Goal: Information Seeking & Learning: Learn about a topic

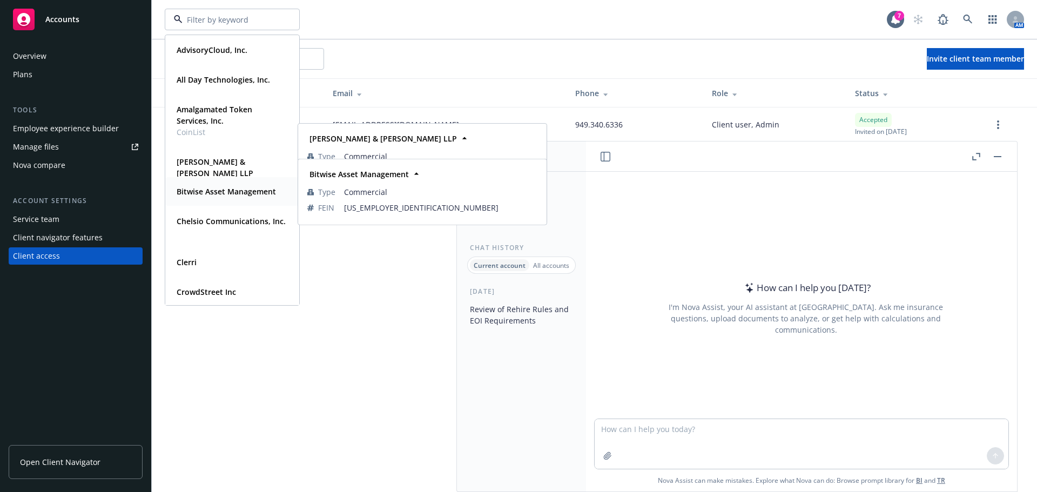
click at [218, 186] on strong "Bitwise Asset Management" at bounding box center [226, 191] width 99 height 10
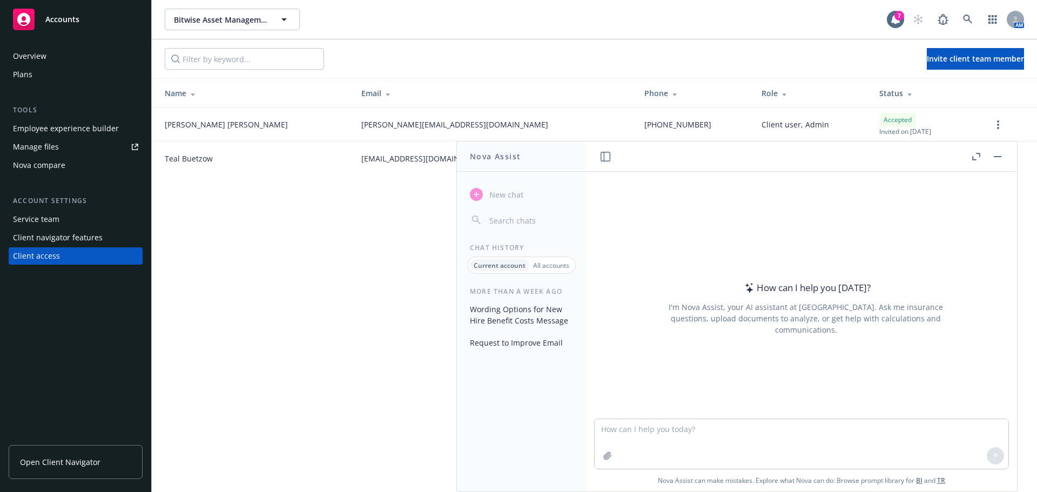
click at [31, 58] on div "Overview" at bounding box center [29, 56] width 33 height 17
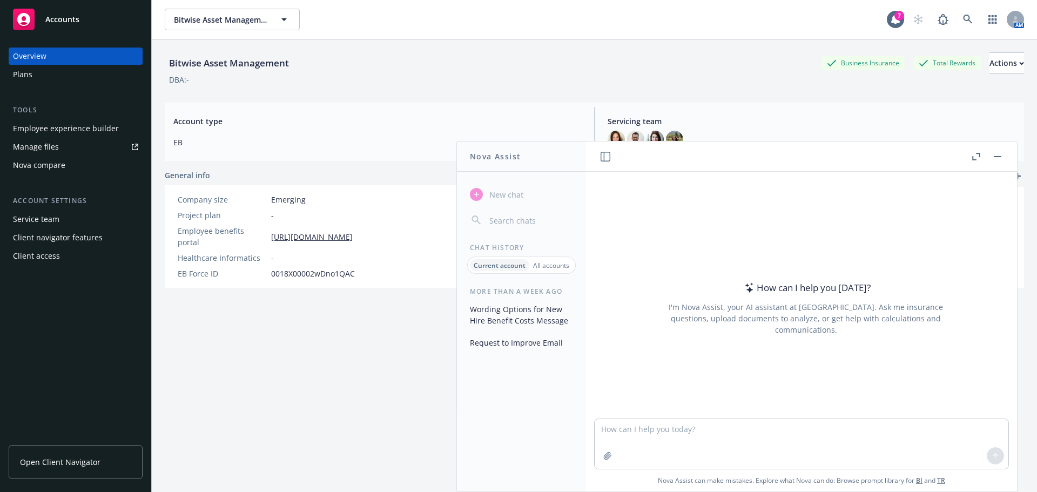
click at [997, 159] on button "button" at bounding box center [997, 156] width 13 height 13
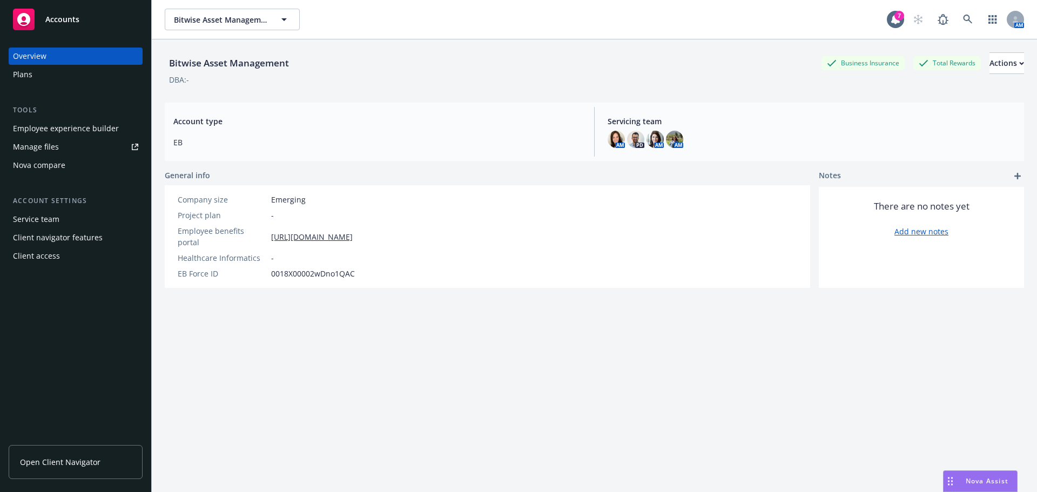
click at [53, 130] on div "Employee experience builder" at bounding box center [66, 128] width 106 height 17
click at [253, 22] on span "Bitwise Asset Management" at bounding box center [220, 19] width 93 height 11
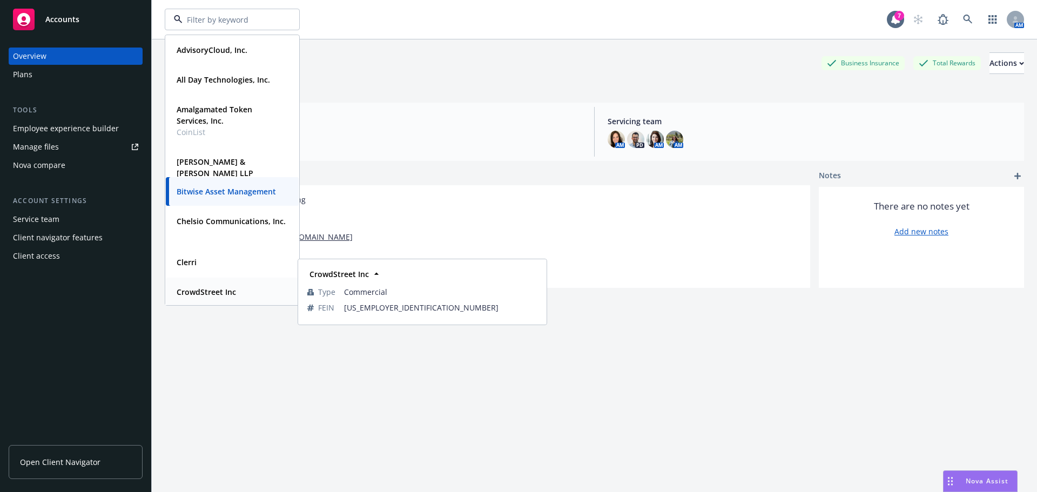
click at [214, 290] on strong "CrowdStreet Inc" at bounding box center [206, 292] width 59 height 10
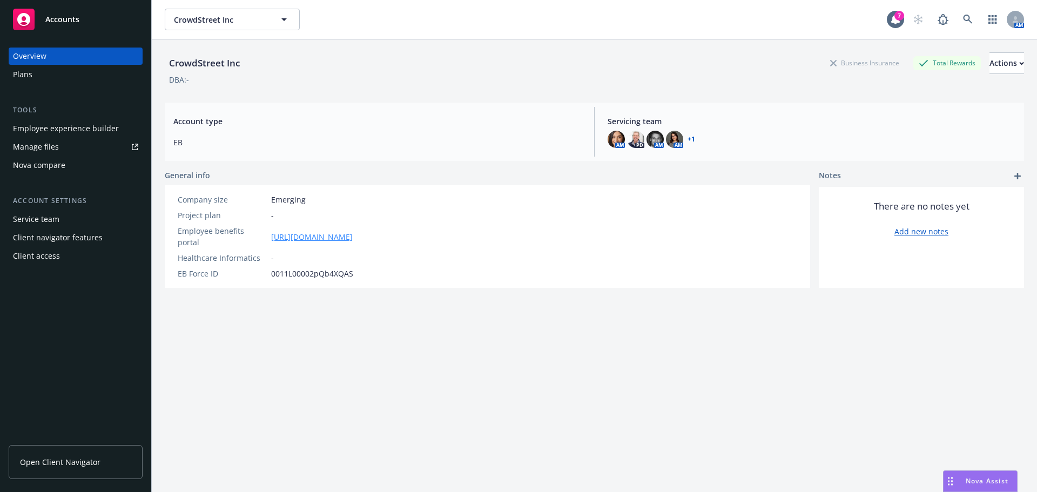
click at [334, 234] on link "https://app.strivebenefits.com/crowdstreet" at bounding box center [312, 236] width 82 height 11
click at [989, 480] on span "Nova Assist" at bounding box center [987, 481] width 43 height 9
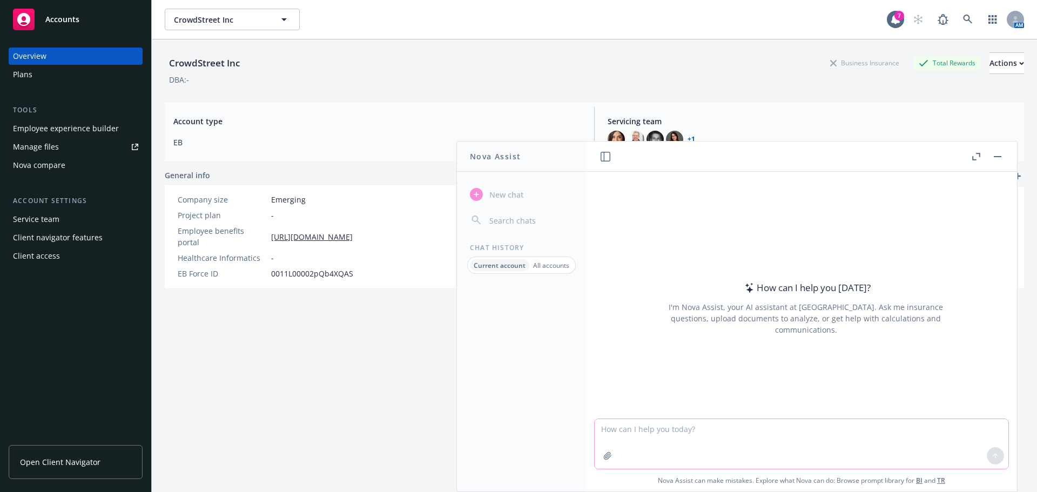
click at [637, 435] on textarea at bounding box center [802, 444] width 414 height 50
type textarea "hi can you tell me who is eligible for the HRA? Attached are the plan documents"
click at [605, 458] on icon "button" at bounding box center [607, 456] width 9 height 9
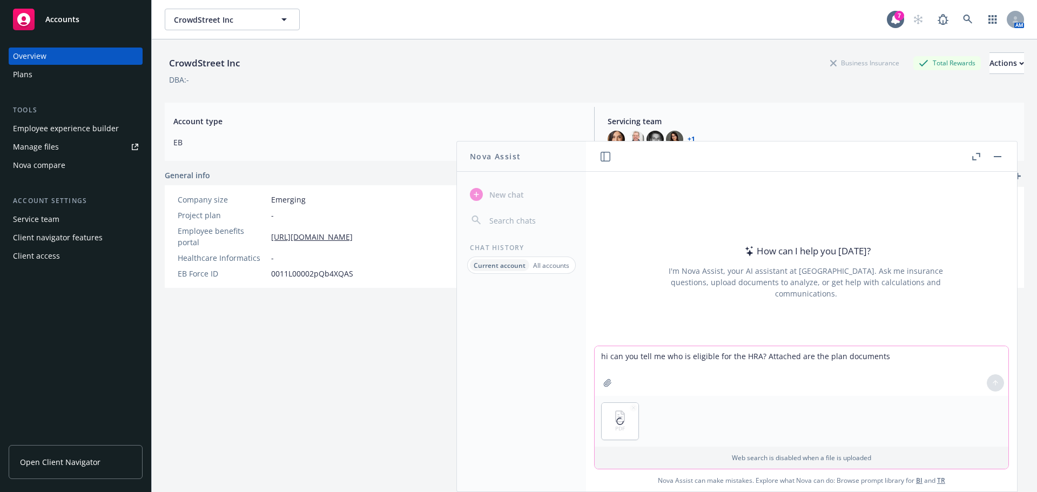
click at [606, 390] on button "button" at bounding box center [607, 382] width 17 height 17
click at [995, 379] on icon at bounding box center [996, 383] width 8 height 8
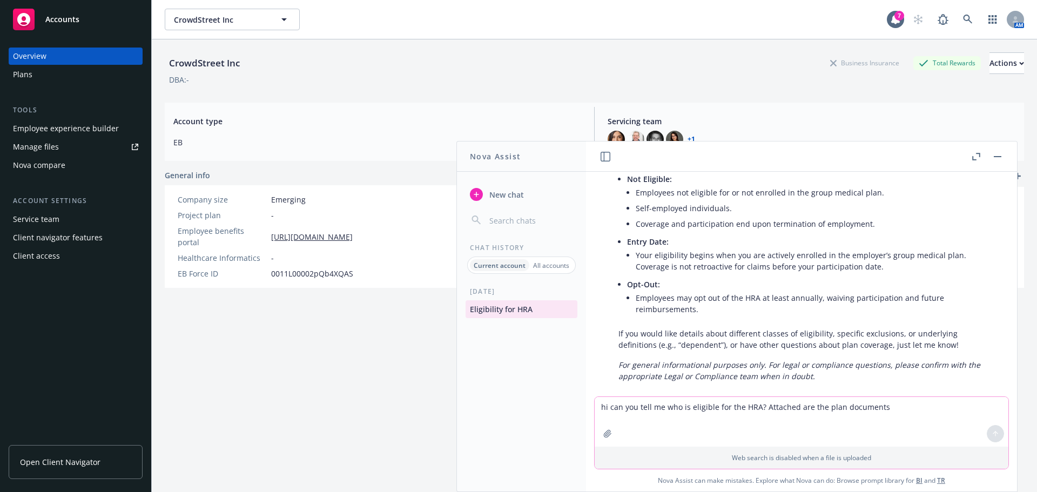
scroll to position [293, 0]
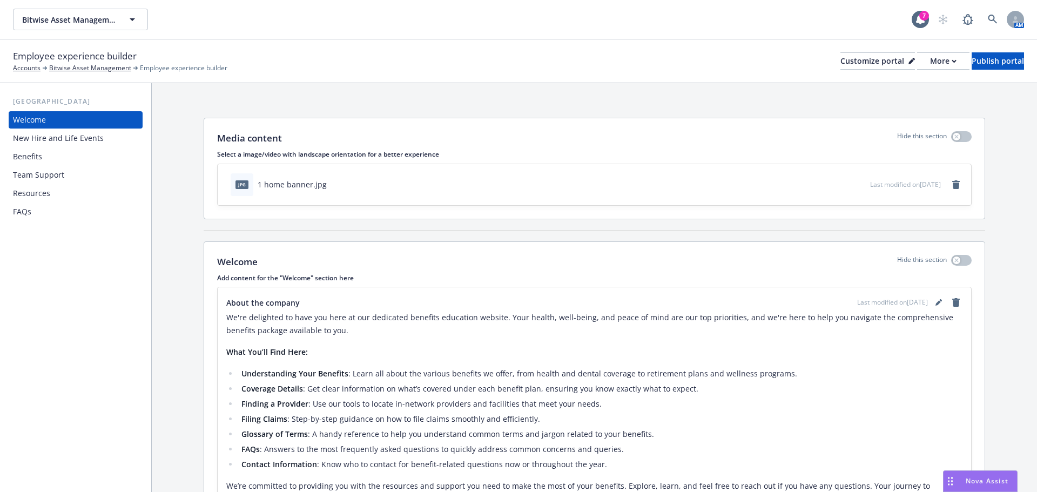
click at [27, 189] on div "Resources" at bounding box center [31, 193] width 37 height 17
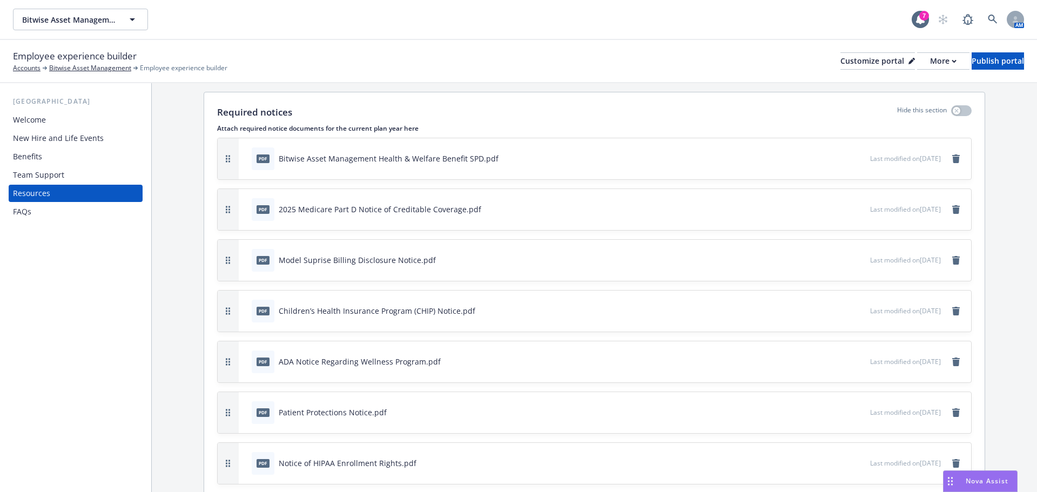
scroll to position [324, 0]
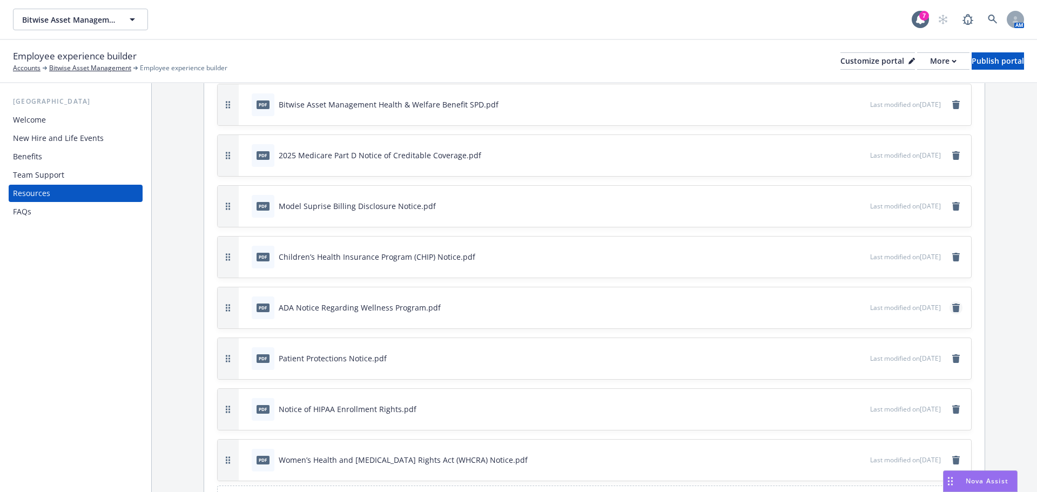
click at [952, 308] on icon "remove" at bounding box center [956, 308] width 8 height 9
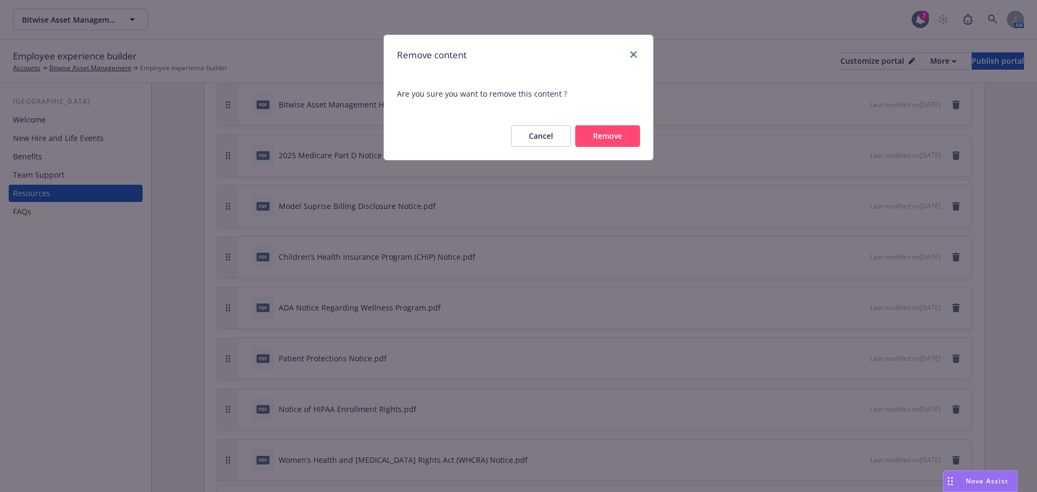
click at [620, 140] on button "Remove" at bounding box center [607, 136] width 65 height 22
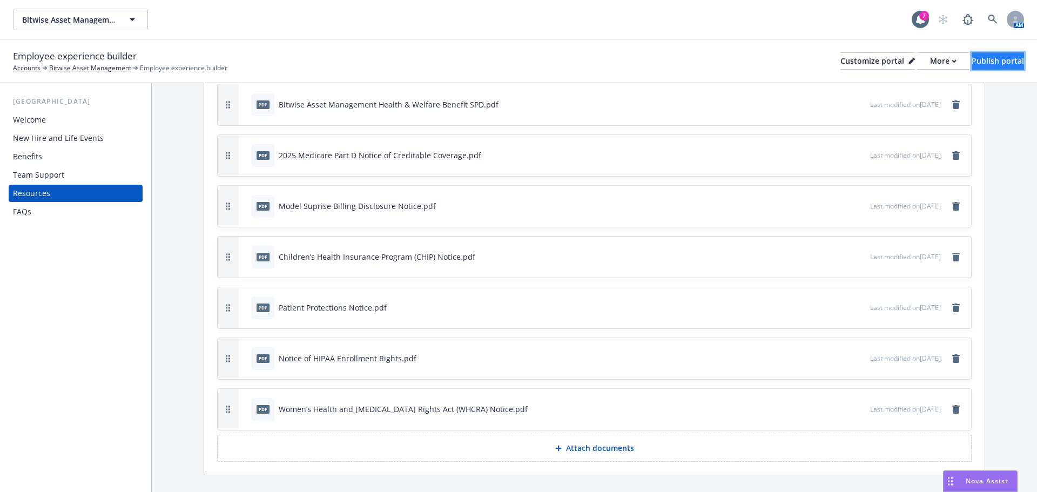
click at [972, 63] on div "Publish portal" at bounding box center [998, 61] width 52 height 16
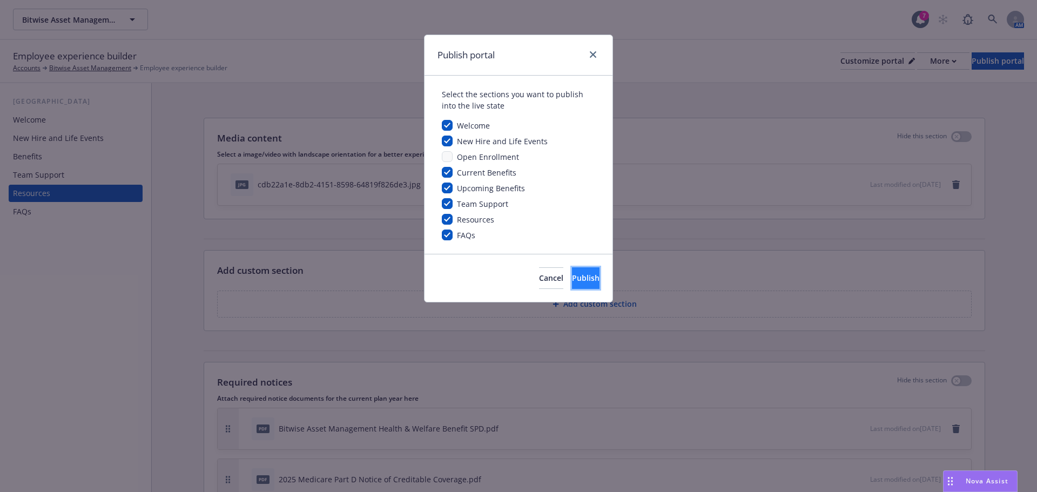
click at [572, 281] on button "Publish" at bounding box center [586, 278] width 28 height 22
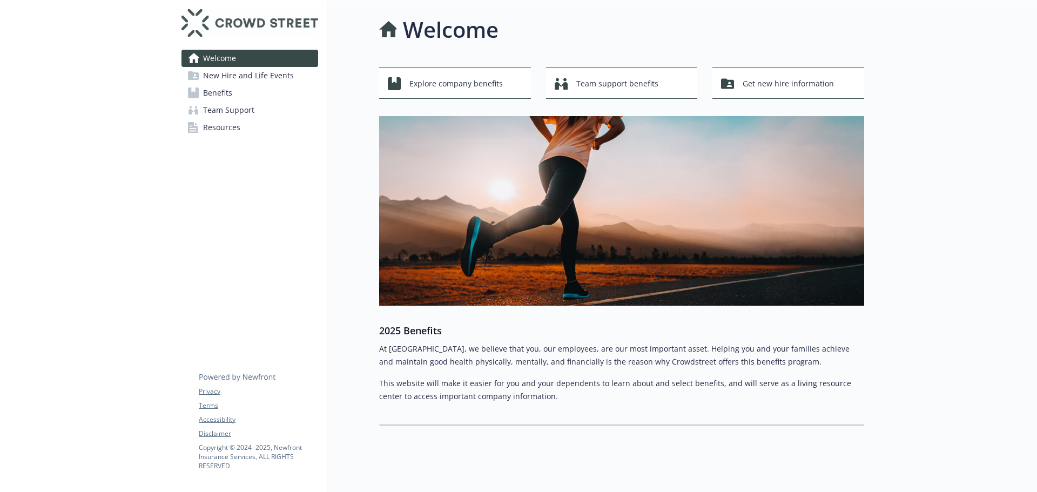
click at [224, 86] on span "Benefits" at bounding box center [217, 92] width 29 height 17
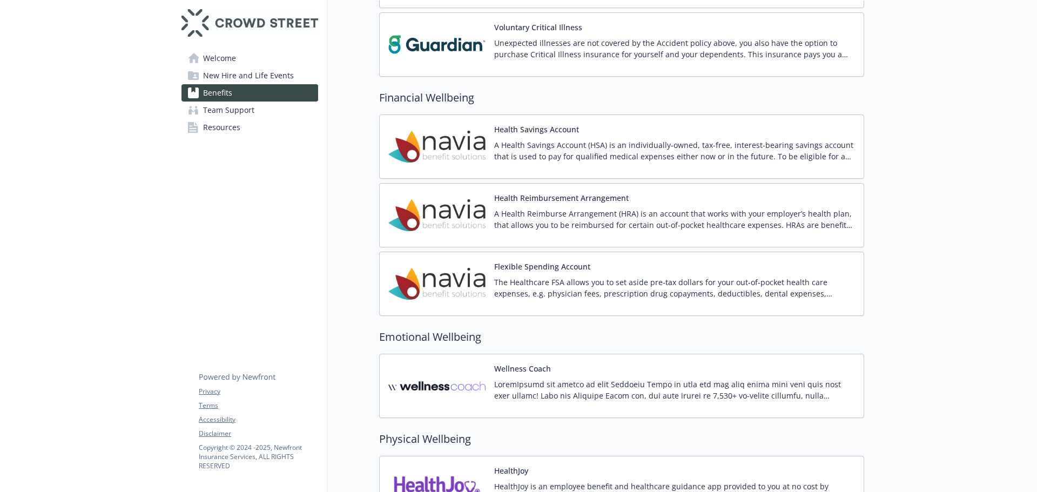
scroll to position [1135, 0]
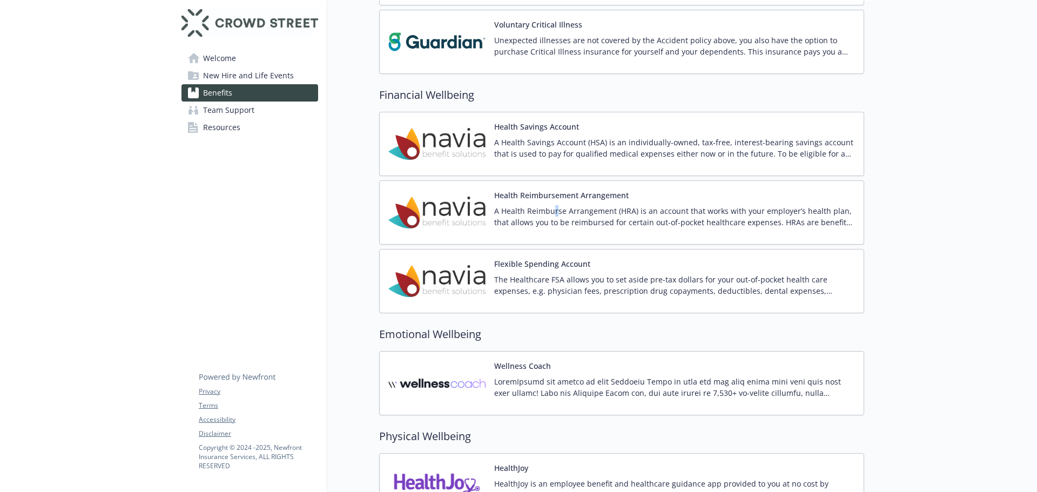
click at [556, 211] on p "A Health Reimburse Arrangement (HRA) is an account that works with your employe…" at bounding box center [674, 216] width 361 height 23
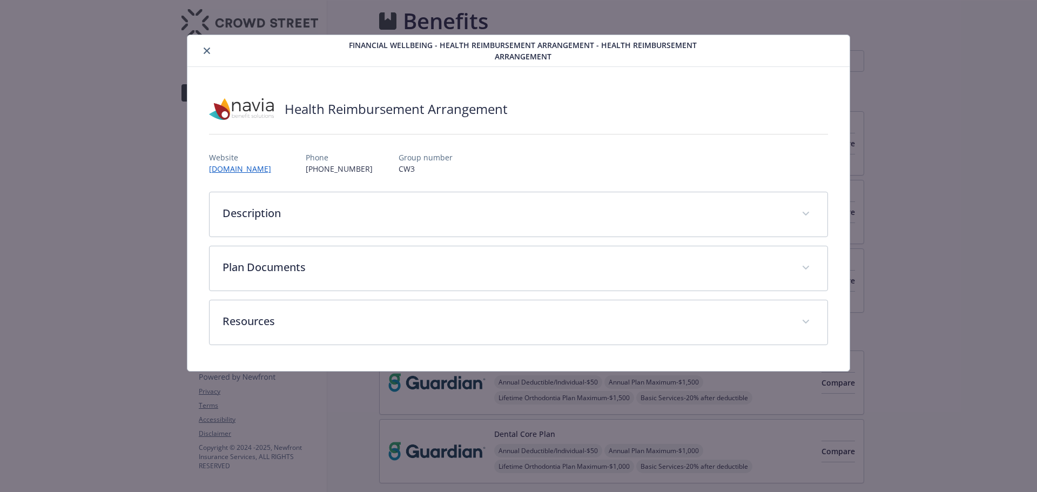
scroll to position [1135, 0]
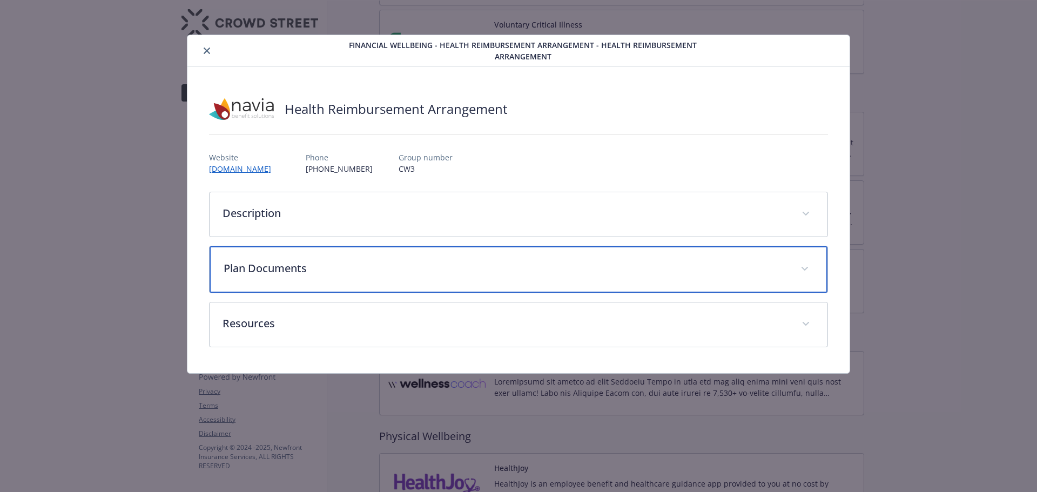
click at [315, 265] on p "Plan Documents" at bounding box center [506, 268] width 565 height 16
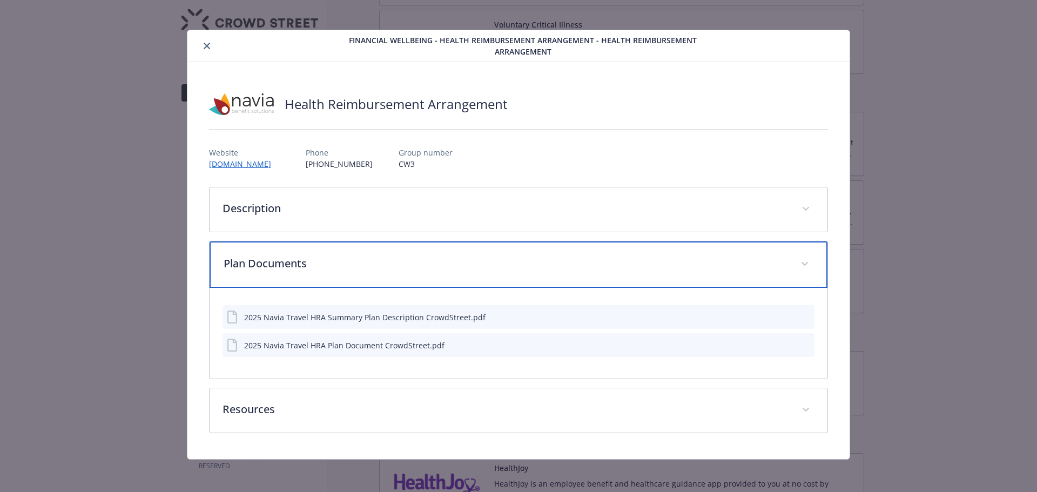
scroll to position [7, 0]
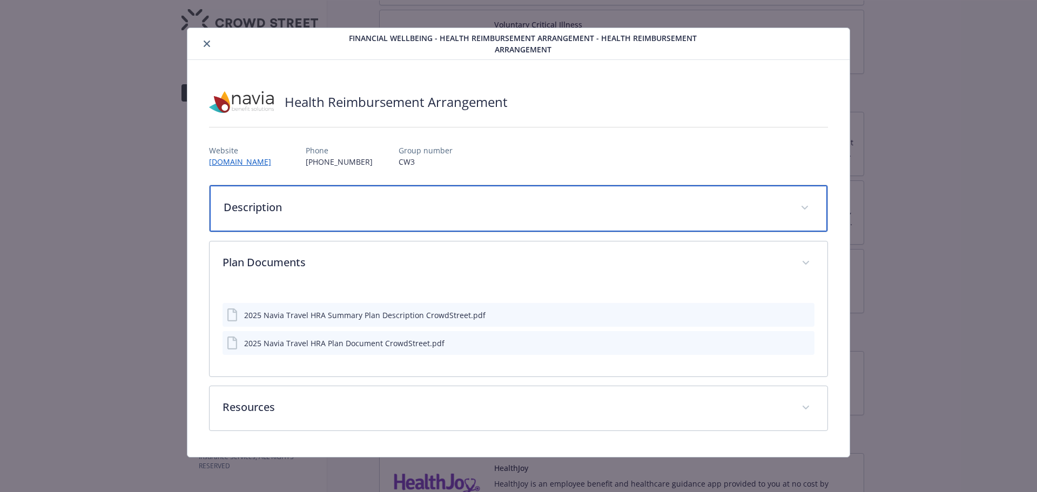
click at [266, 218] on div "Description" at bounding box center [519, 208] width 619 height 46
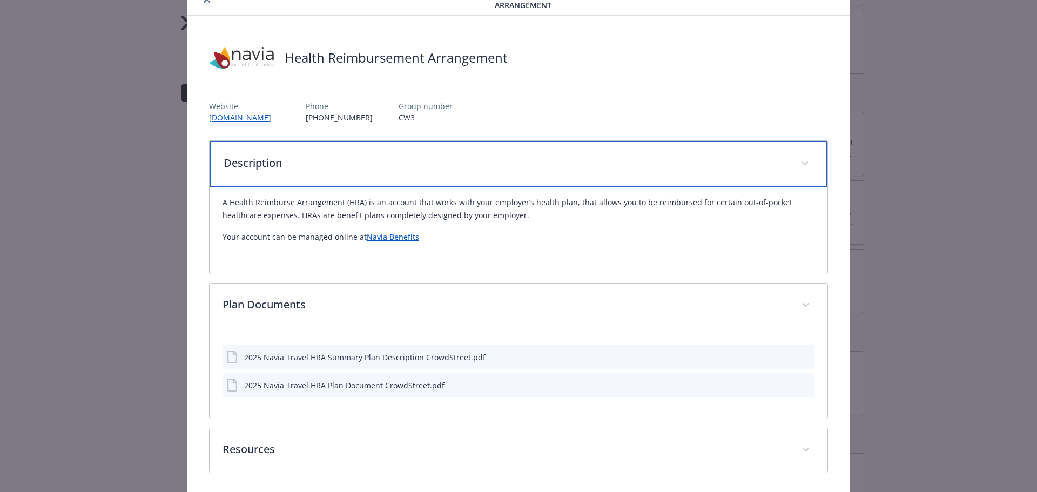
scroll to position [93, 0]
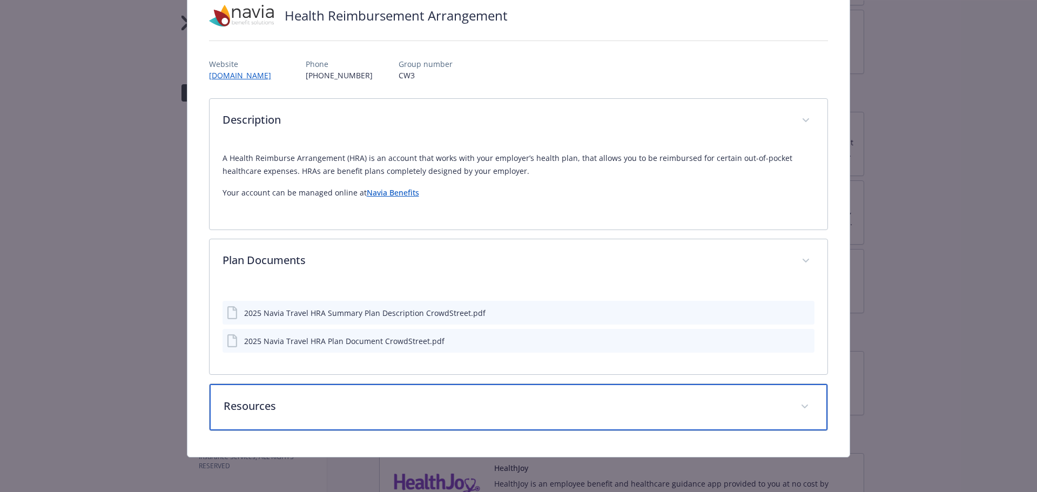
click at [287, 403] on p "Resources" at bounding box center [506, 406] width 565 height 16
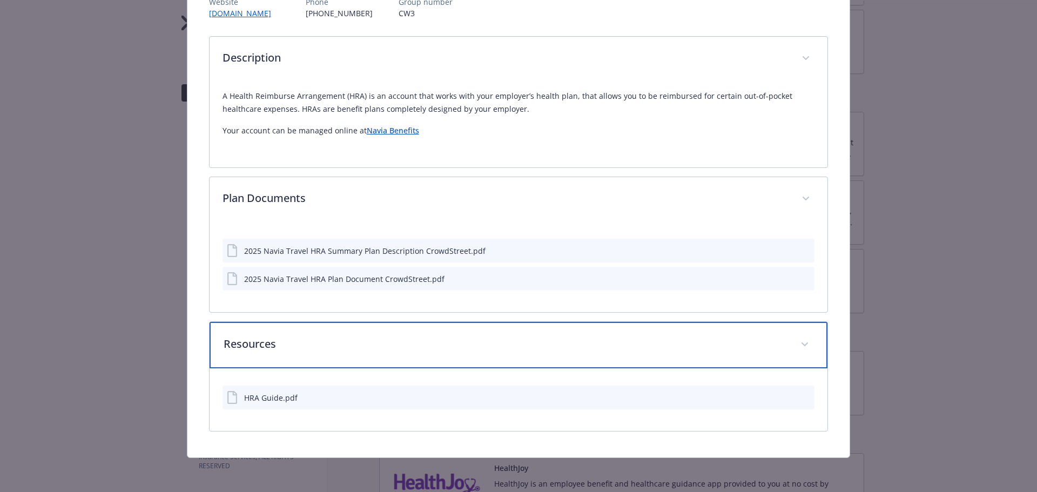
scroll to position [156, 0]
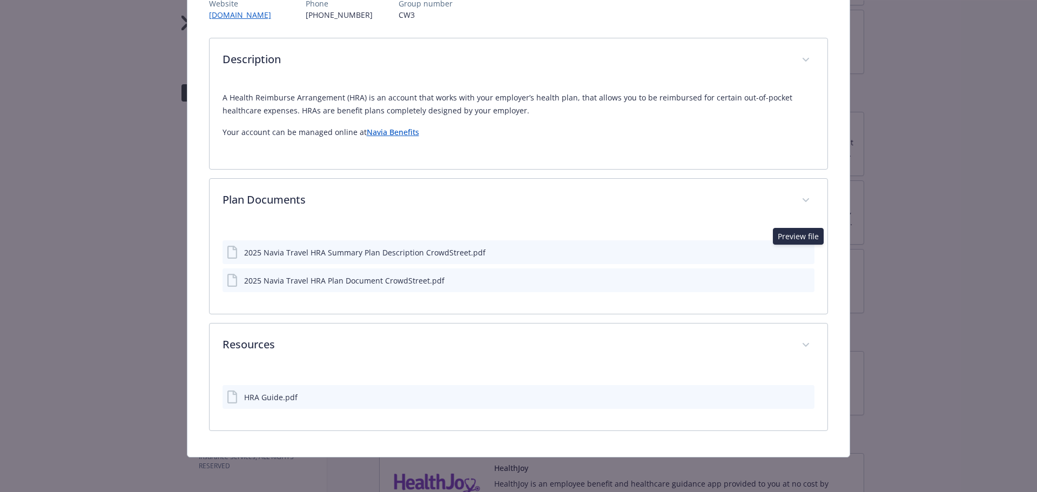
click at [800, 253] on icon "preview file" at bounding box center [805, 252] width 10 height 8
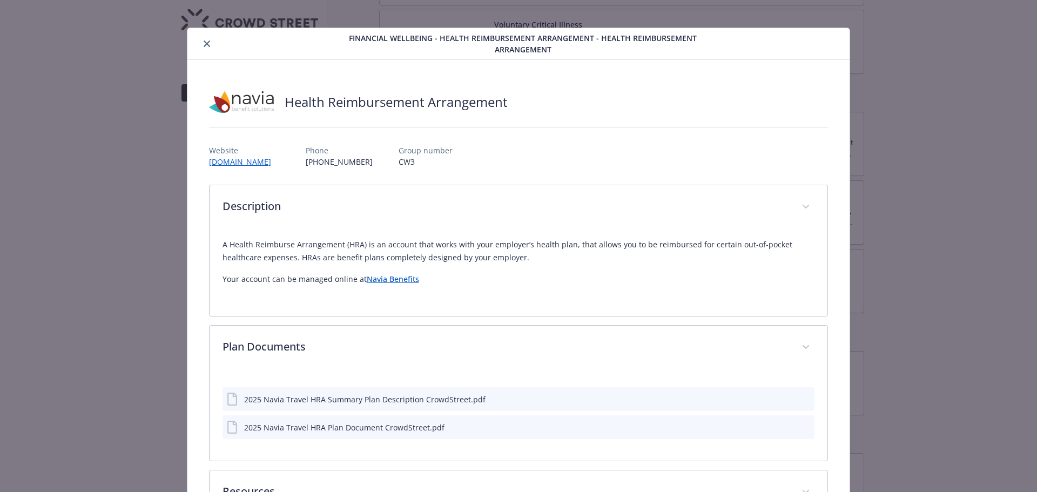
scroll to position [0, 0]
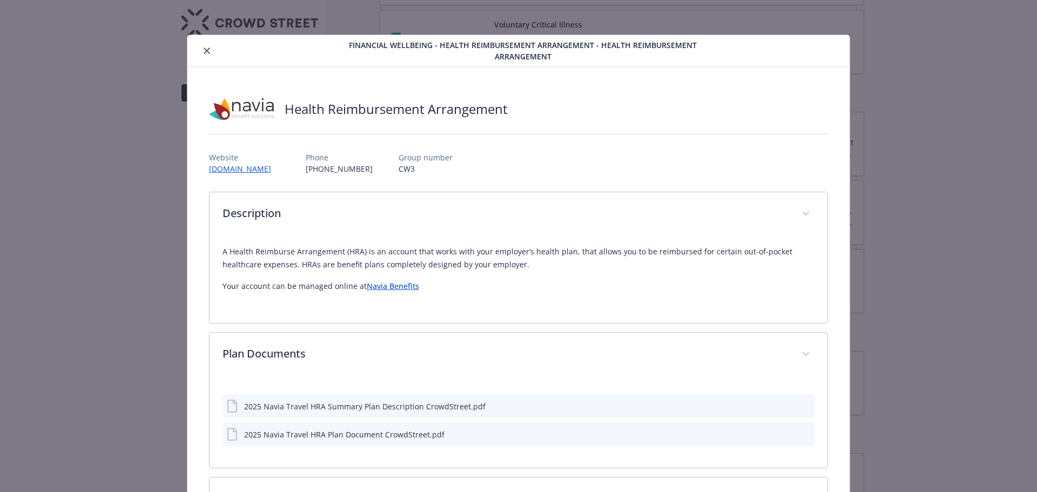
click at [209, 54] on button "close" at bounding box center [206, 50] width 13 height 13
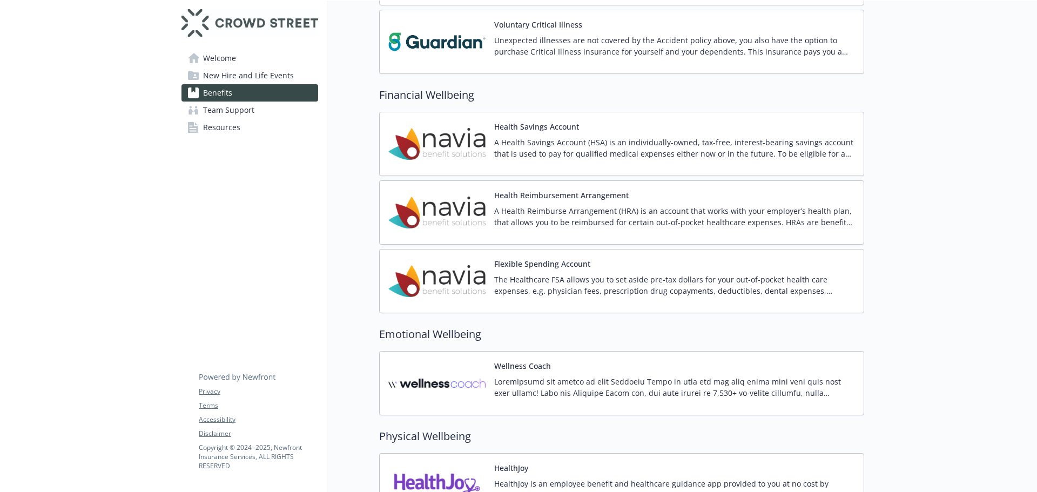
click at [224, 57] on span "Welcome" at bounding box center [219, 58] width 33 height 17
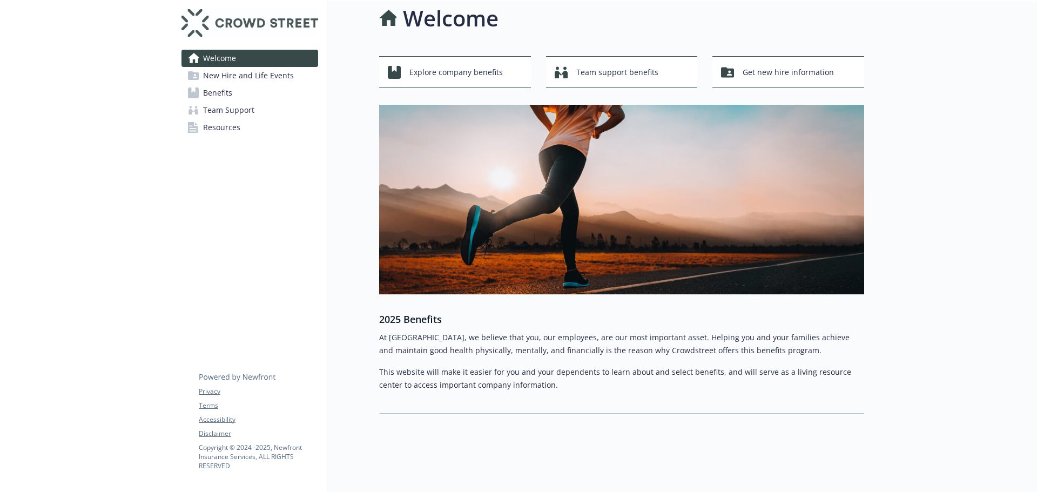
click at [224, 80] on span "New Hire and Life Events" at bounding box center [248, 75] width 91 height 17
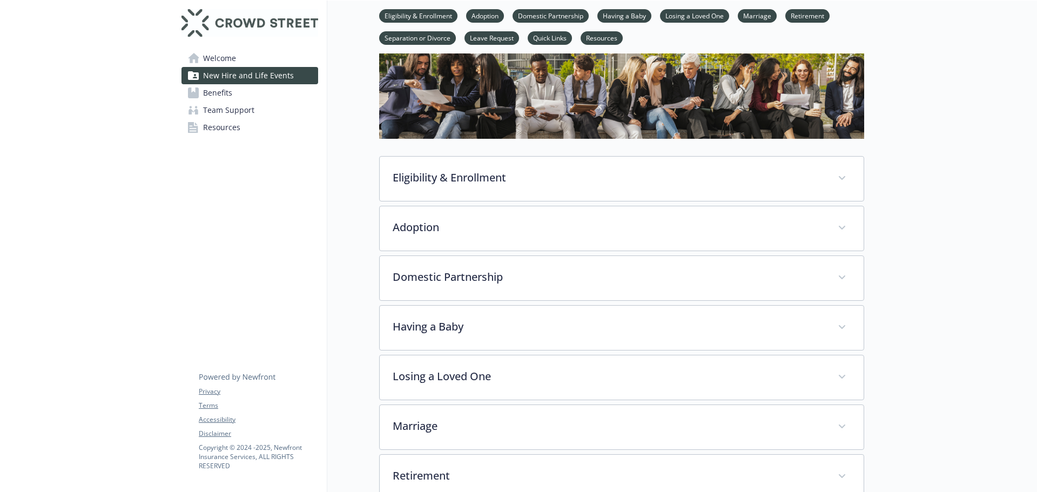
scroll to position [73, 0]
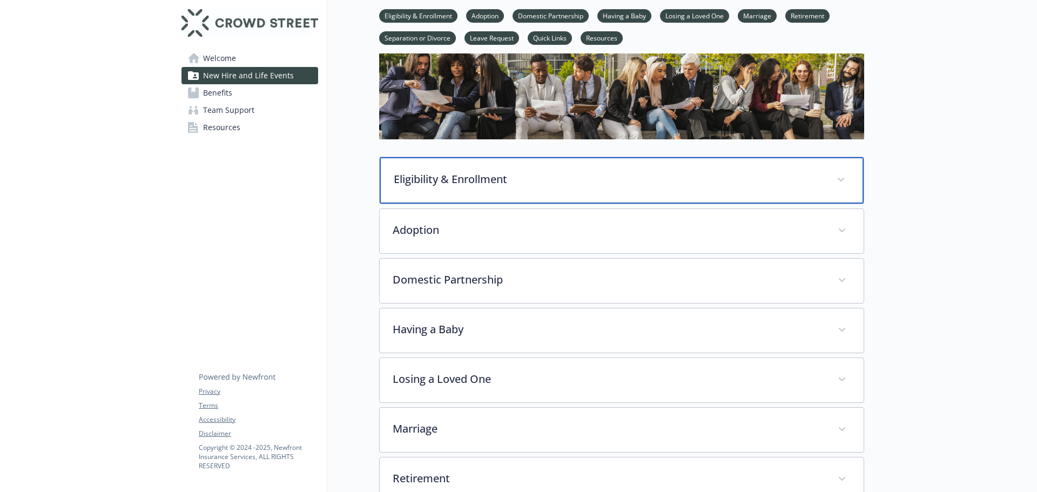
click at [492, 194] on div "Eligibility & Enrollment" at bounding box center [622, 180] width 484 height 46
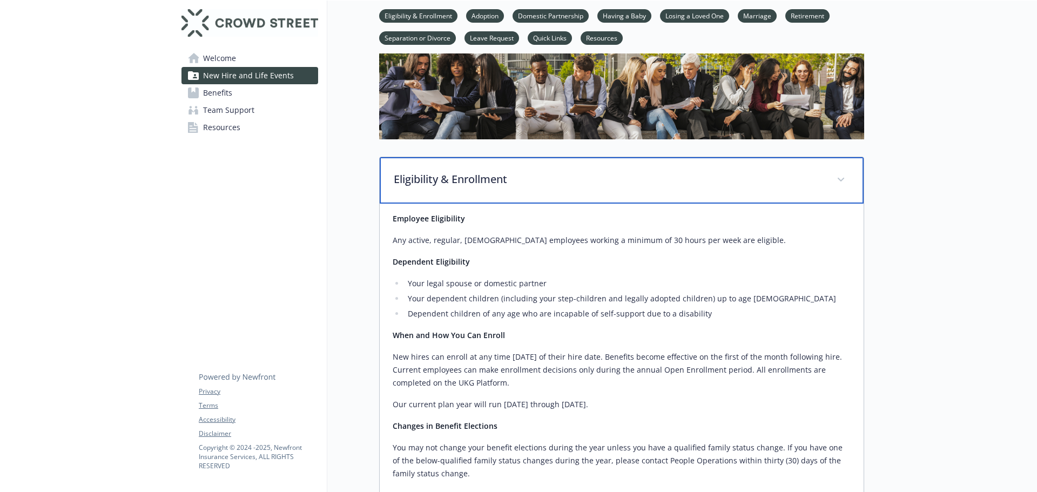
click at [477, 185] on p "Eligibility & Enrollment" at bounding box center [609, 179] width 430 height 16
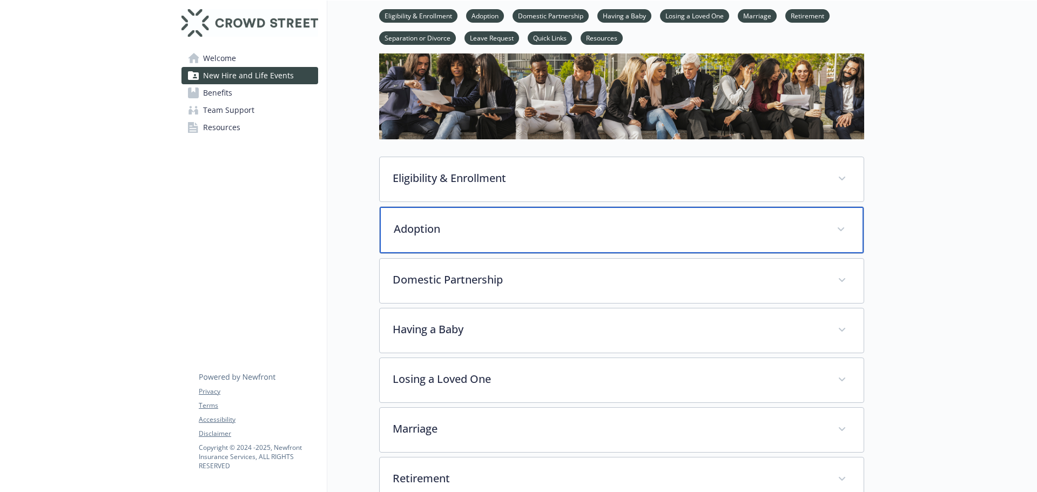
click at [485, 238] on div "Adoption" at bounding box center [622, 230] width 484 height 46
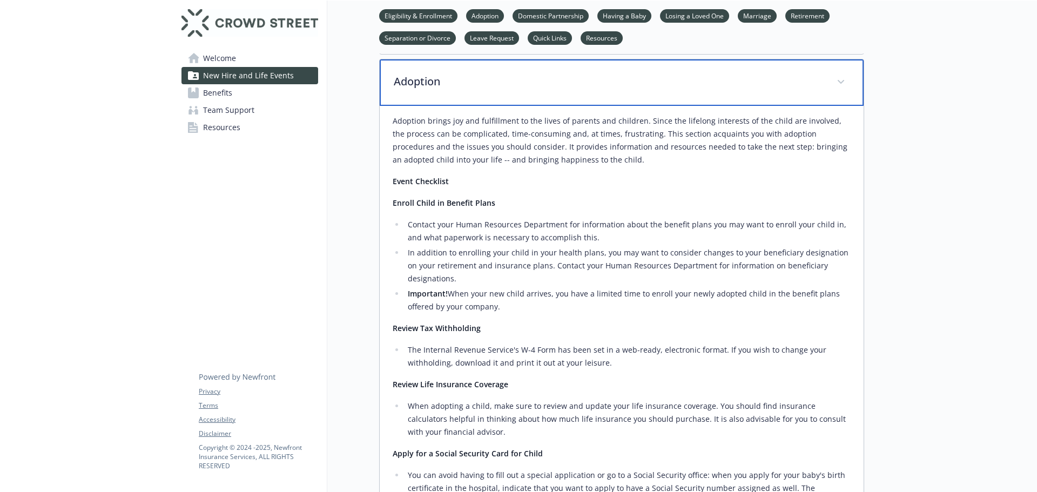
scroll to position [128, 0]
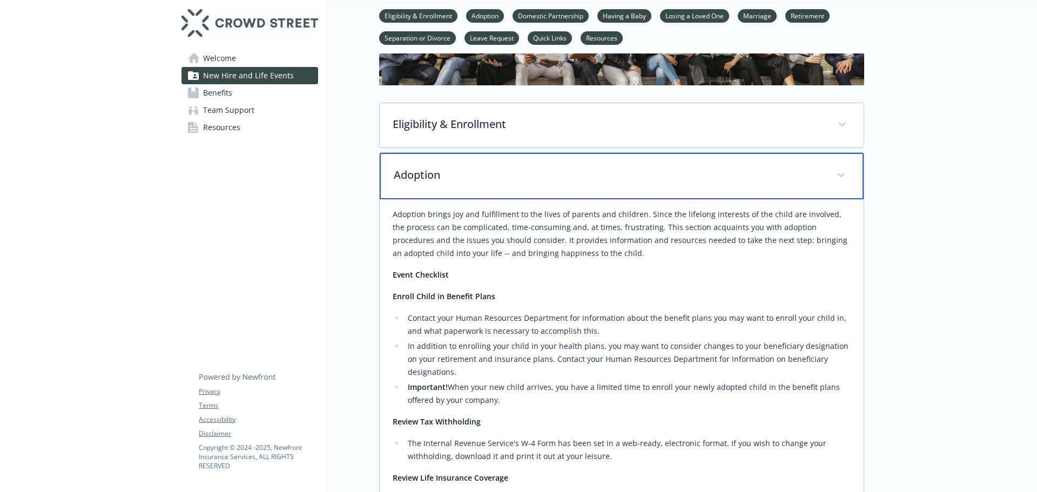
click at [483, 191] on div "Adoption" at bounding box center [622, 176] width 484 height 46
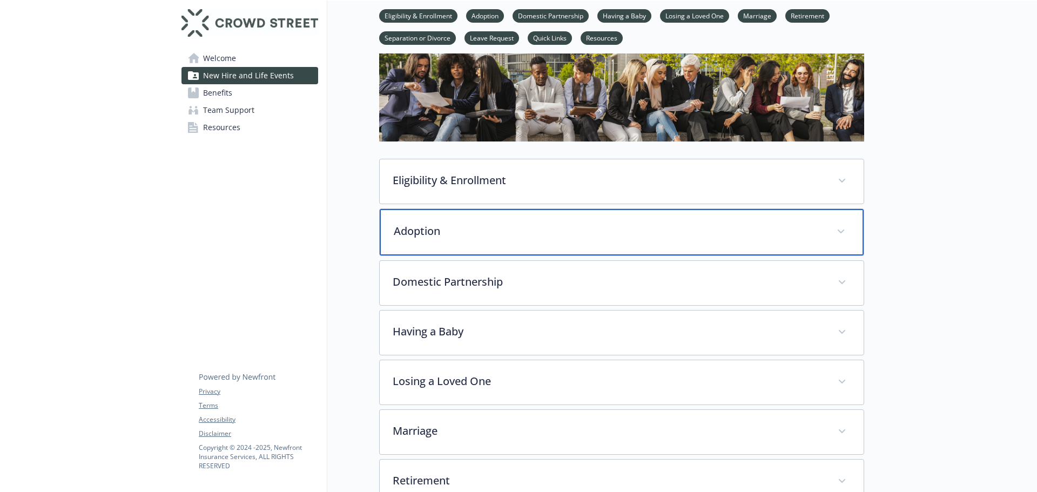
scroll to position [0, 0]
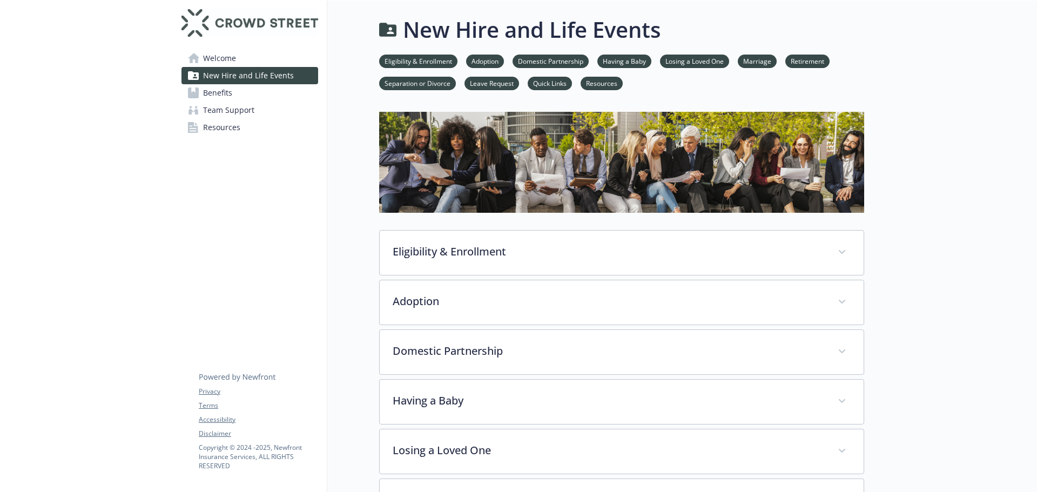
click at [221, 97] on span "Benefits" at bounding box center [217, 92] width 29 height 17
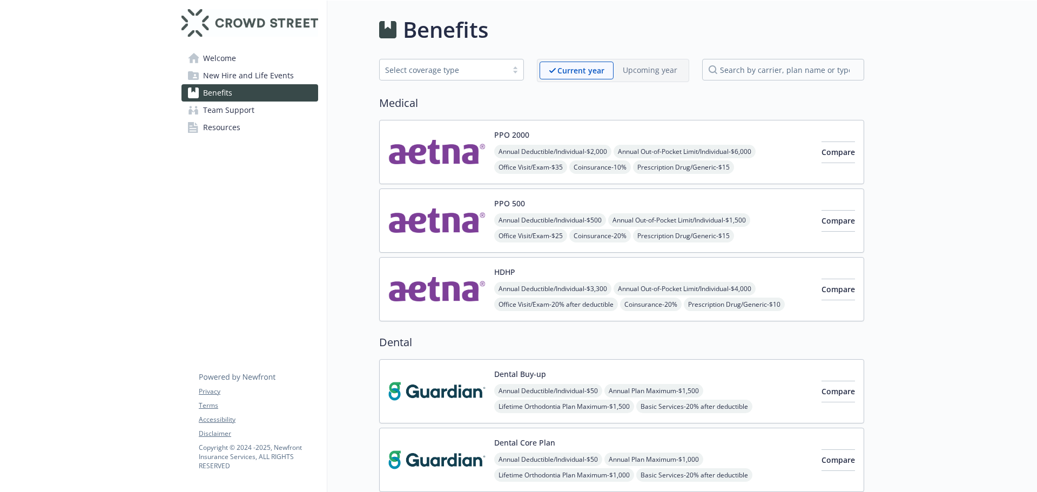
click at [233, 132] on span "Resources" at bounding box center [221, 127] width 37 height 17
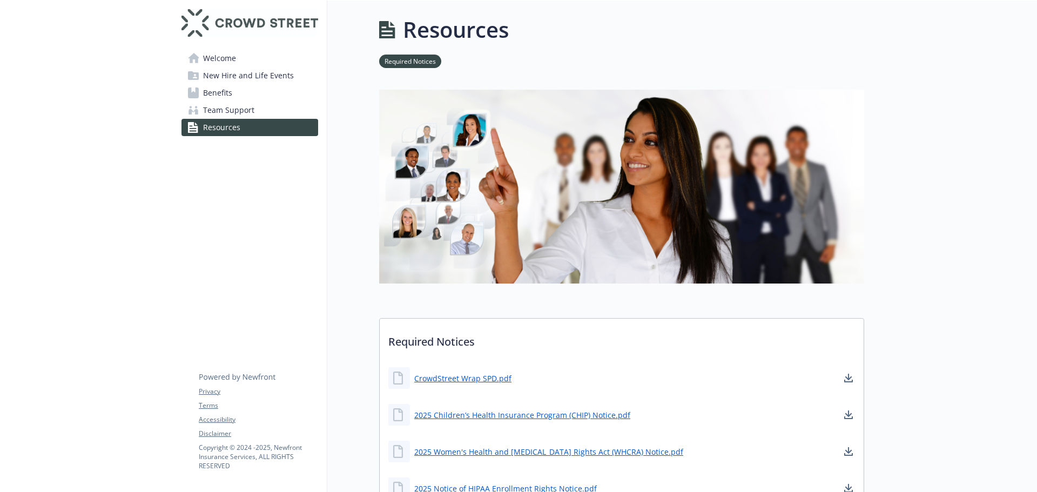
click at [249, 108] on span "Team Support" at bounding box center [228, 110] width 51 height 17
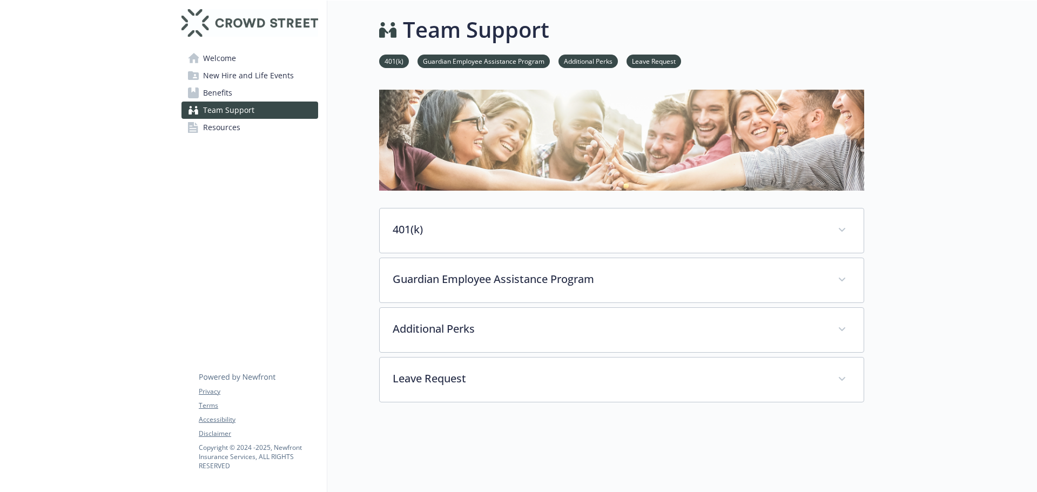
click at [212, 88] on span "Benefits" at bounding box center [217, 92] width 29 height 17
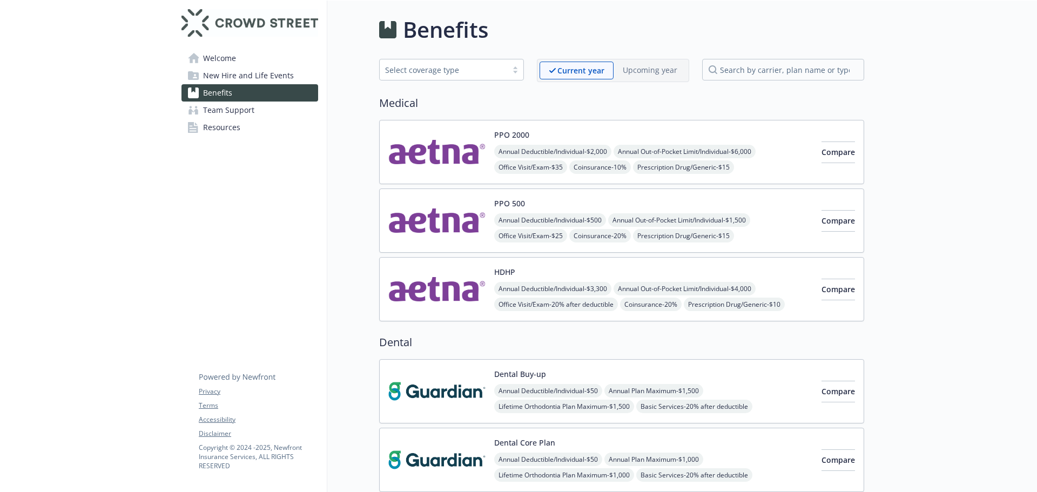
click at [220, 68] on span "New Hire and Life Events" at bounding box center [248, 75] width 91 height 17
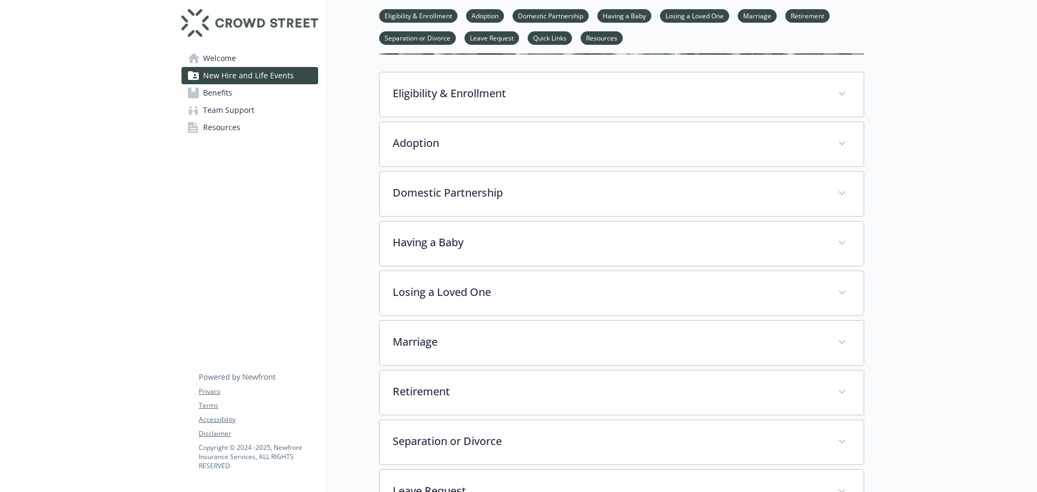
scroll to position [162, 0]
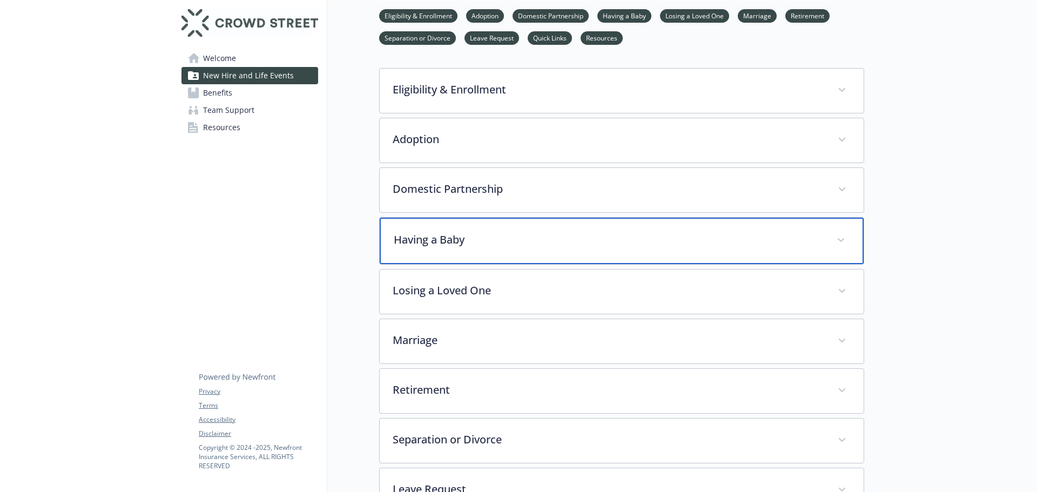
click at [448, 240] on p "Having a Baby" at bounding box center [609, 240] width 430 height 16
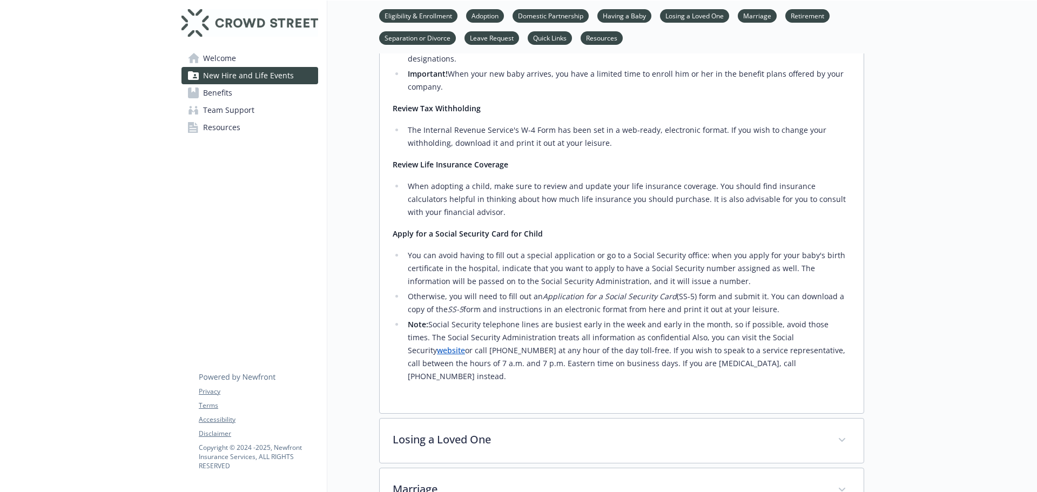
scroll to position [756, 0]
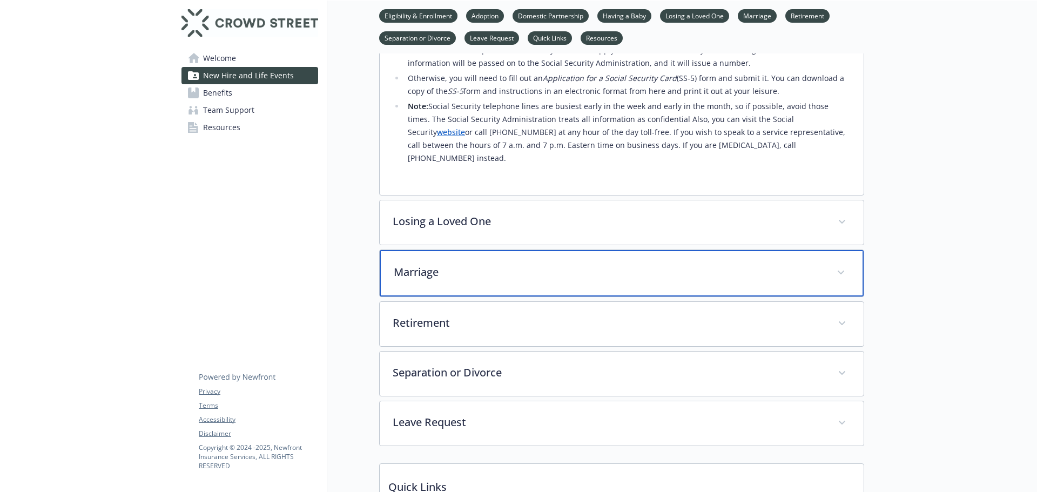
click at [413, 264] on div "Marriage" at bounding box center [622, 273] width 484 height 46
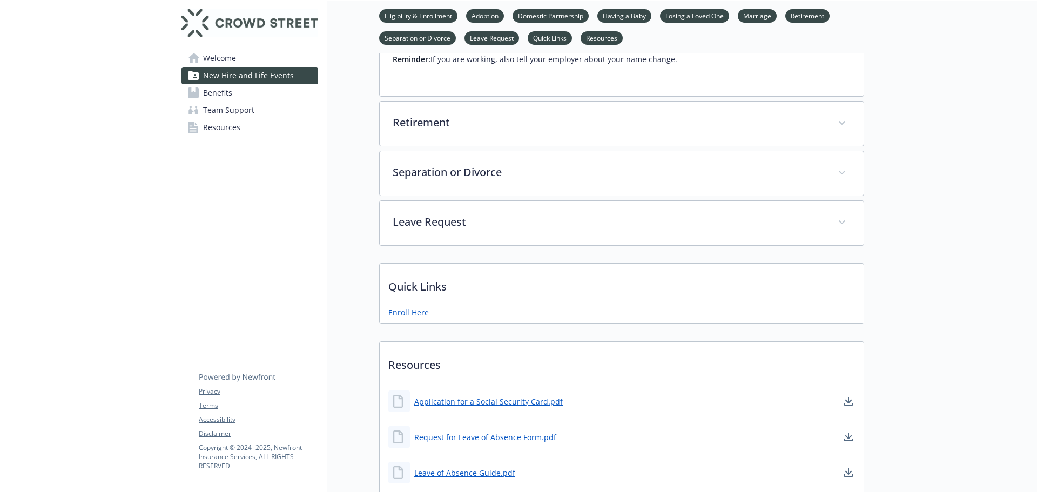
scroll to position [1513, 0]
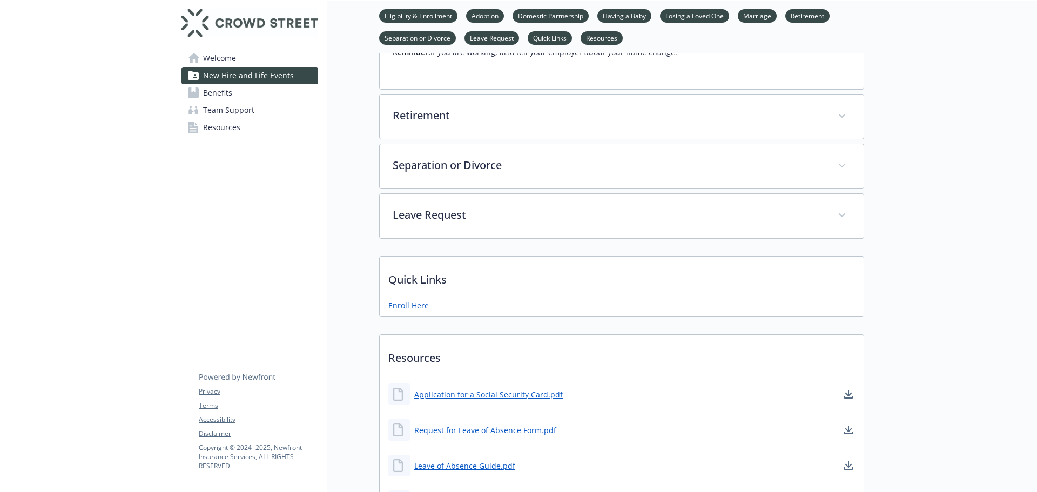
click at [229, 95] on span "Benefits" at bounding box center [217, 92] width 29 height 17
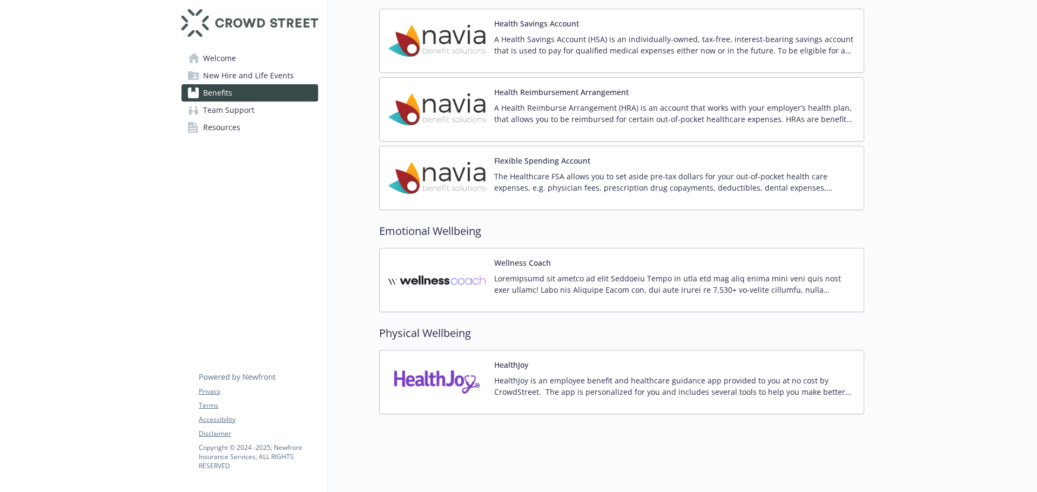
click at [466, 86] on img at bounding box center [436, 109] width 97 height 46
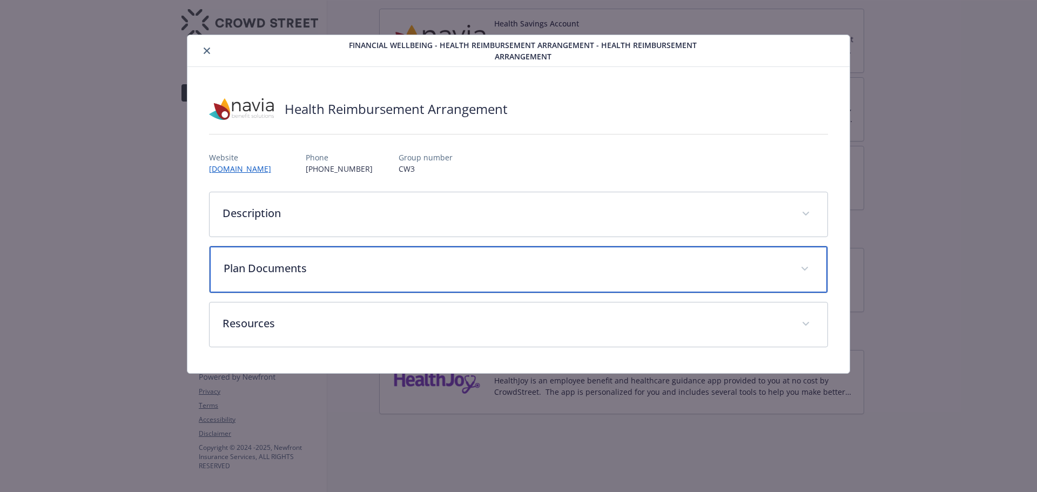
click at [355, 262] on p "Plan Documents" at bounding box center [506, 268] width 565 height 16
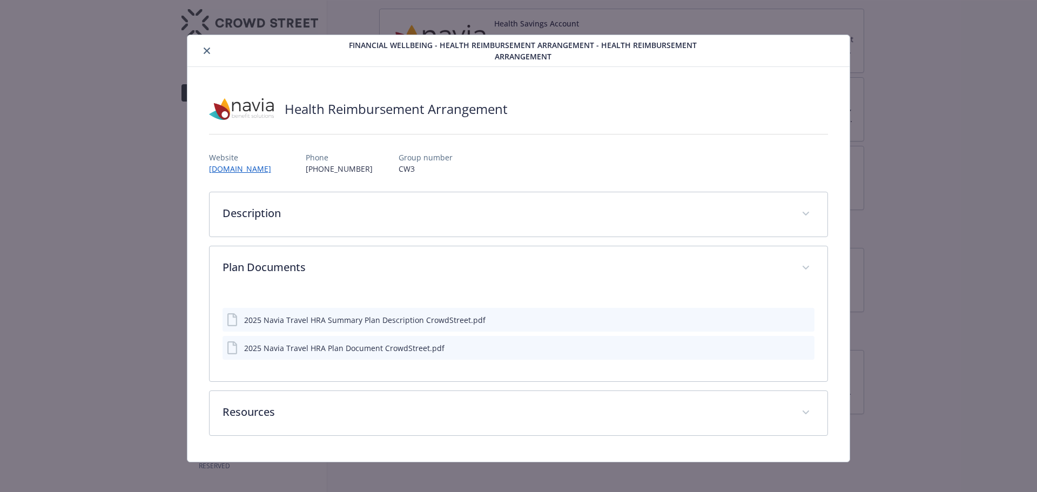
click at [782, 350] on icon "download file" at bounding box center [786, 347] width 9 height 9
click at [782, 322] on icon "download file" at bounding box center [786, 319] width 9 height 9
